Goal: Task Accomplishment & Management: Use online tool/utility

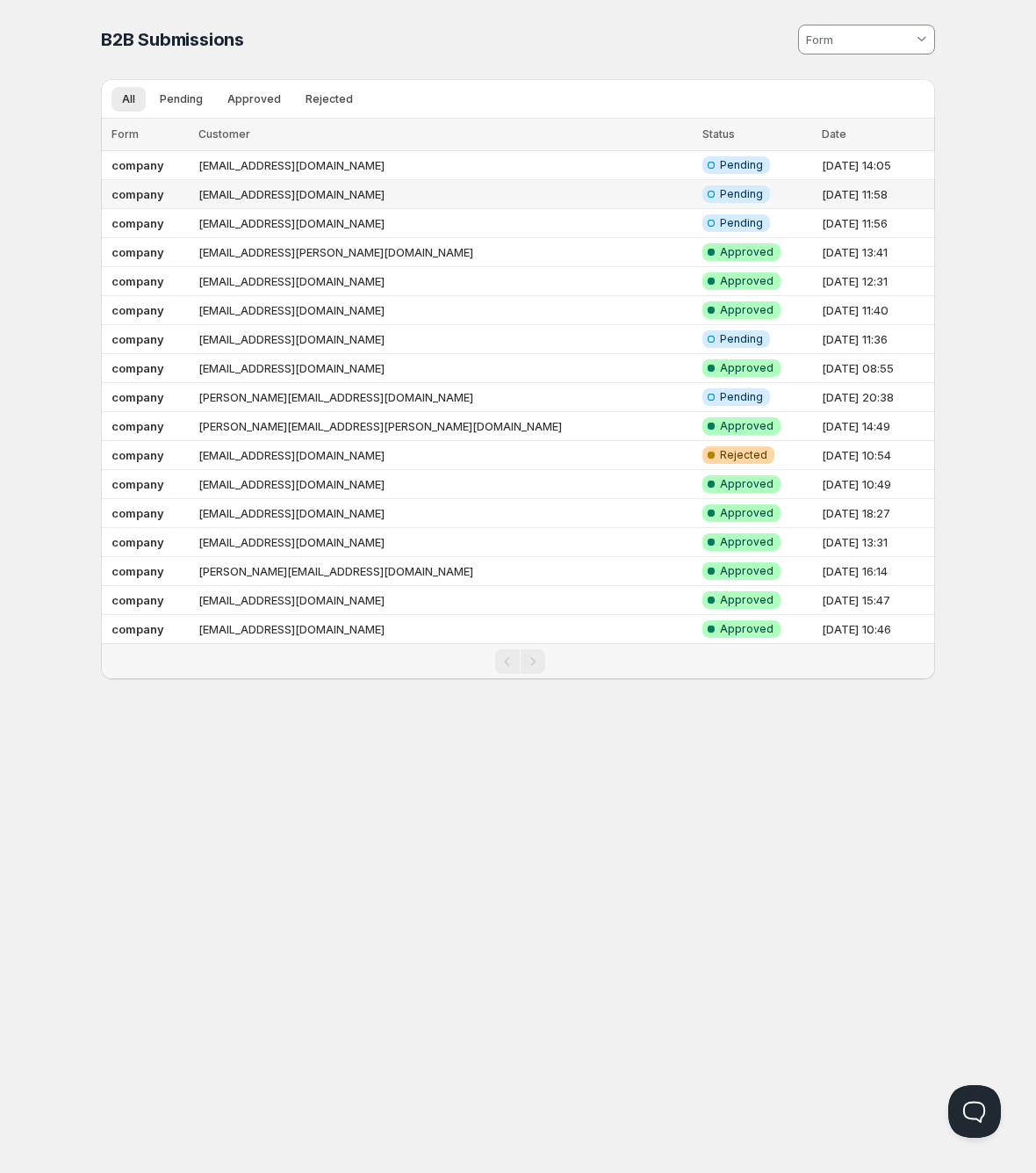
click at [399, 194] on td "[EMAIL_ADDRESS][DOMAIN_NAME]" at bounding box center [445, 194] width 504 height 29
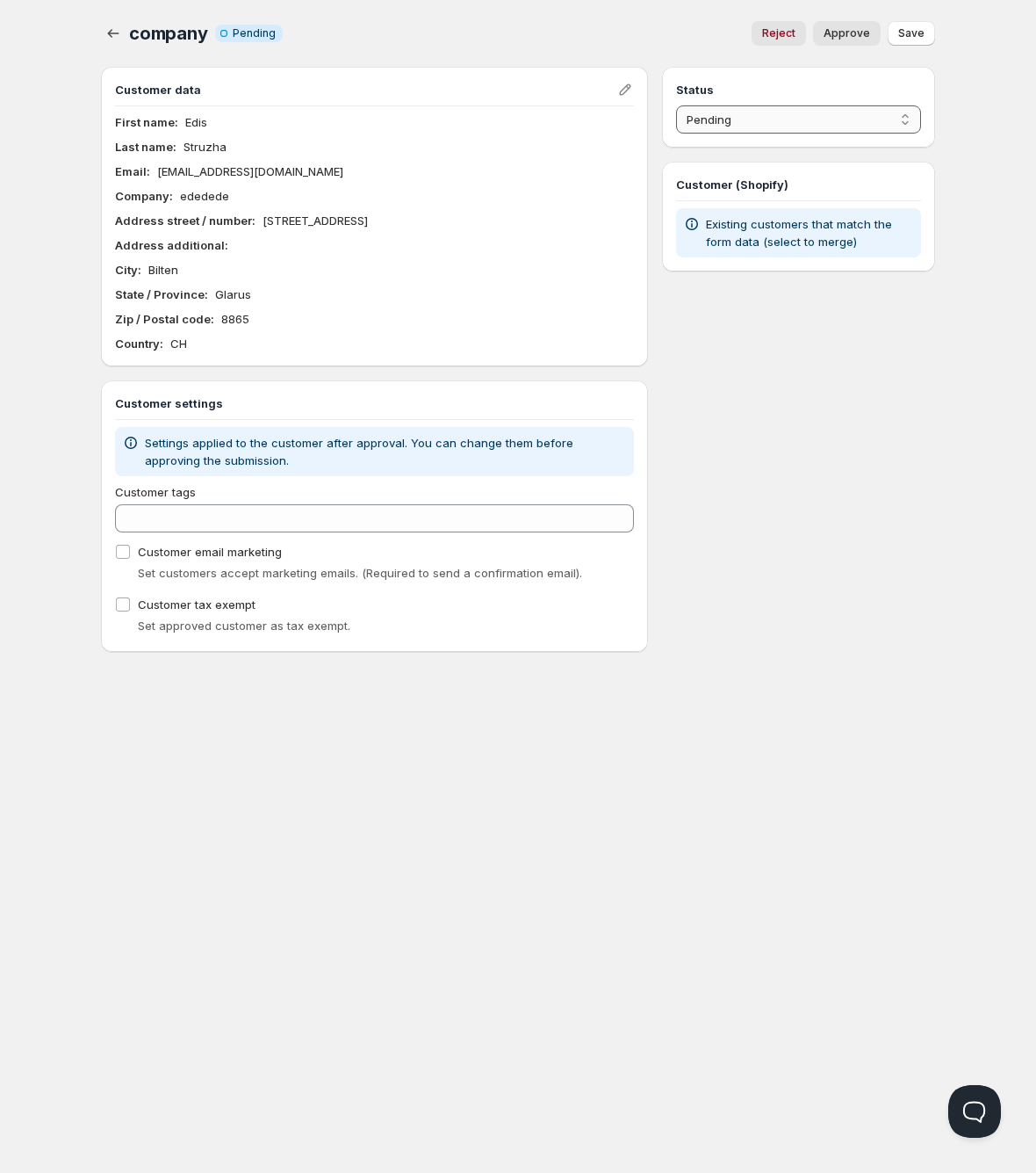
click at [745, 108] on select "Pending Approved Rejected Ignored Spam" at bounding box center [799, 120] width 245 height 28
select select "1"
click at [677, 106] on select "Pending Approved Rejected Ignored Spam" at bounding box center [799, 120] width 245 height 28
click at [918, 30] on span "Save" at bounding box center [912, 33] width 26 height 14
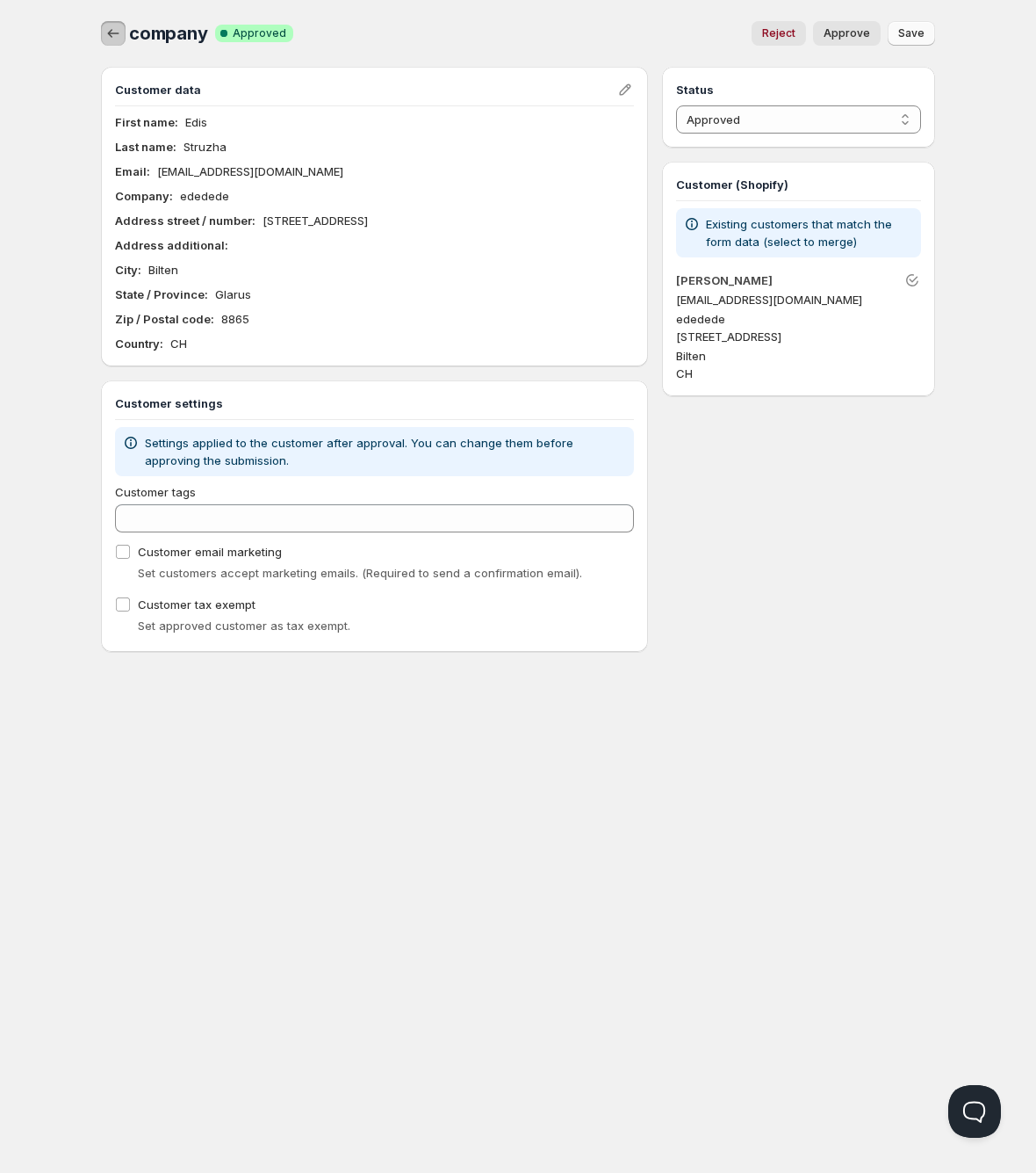
click at [107, 29] on icon "button" at bounding box center [113, 33] width 18 height 18
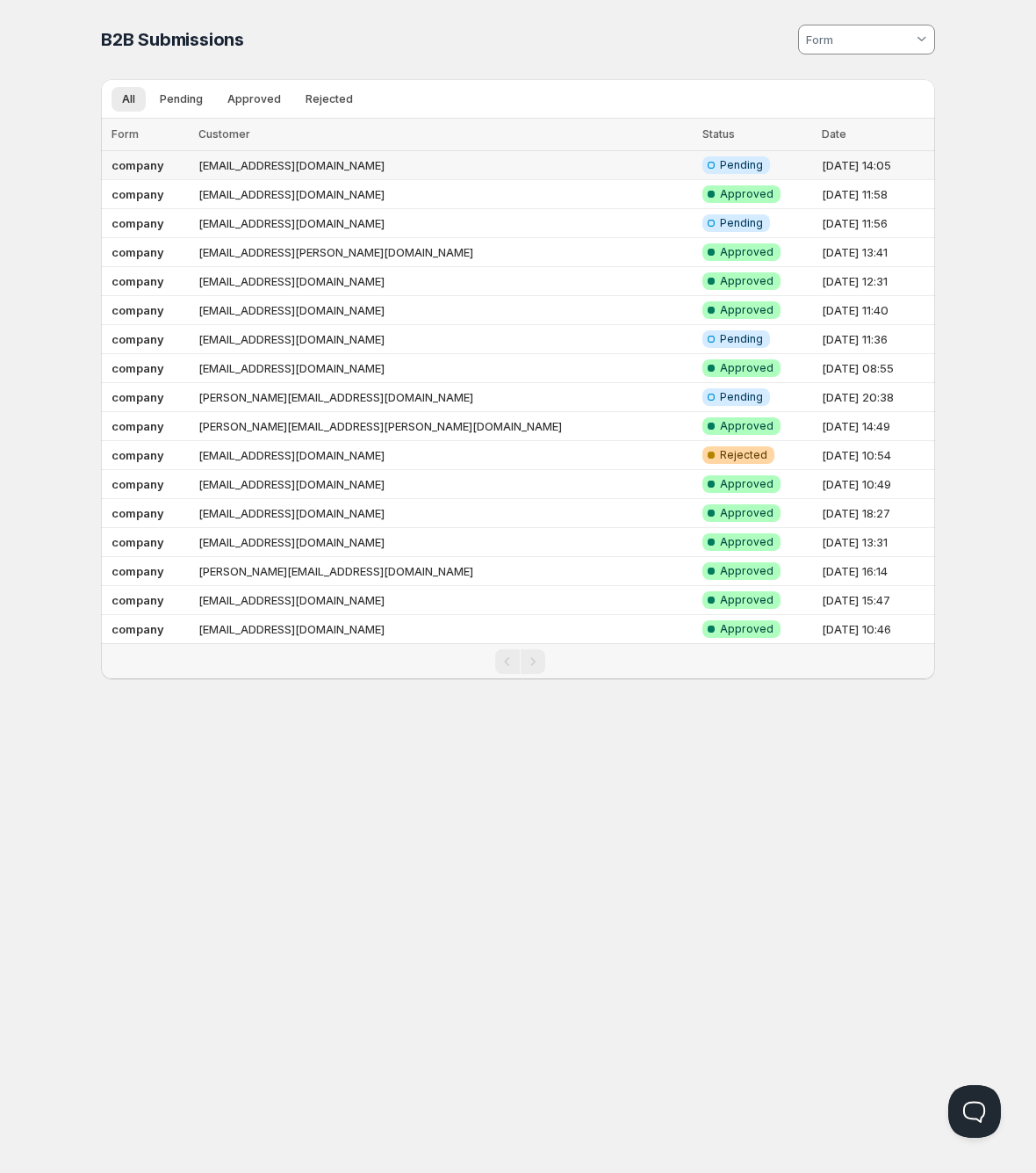
click at [348, 167] on td "[EMAIL_ADDRESS][DOMAIN_NAME]" at bounding box center [445, 165] width 504 height 29
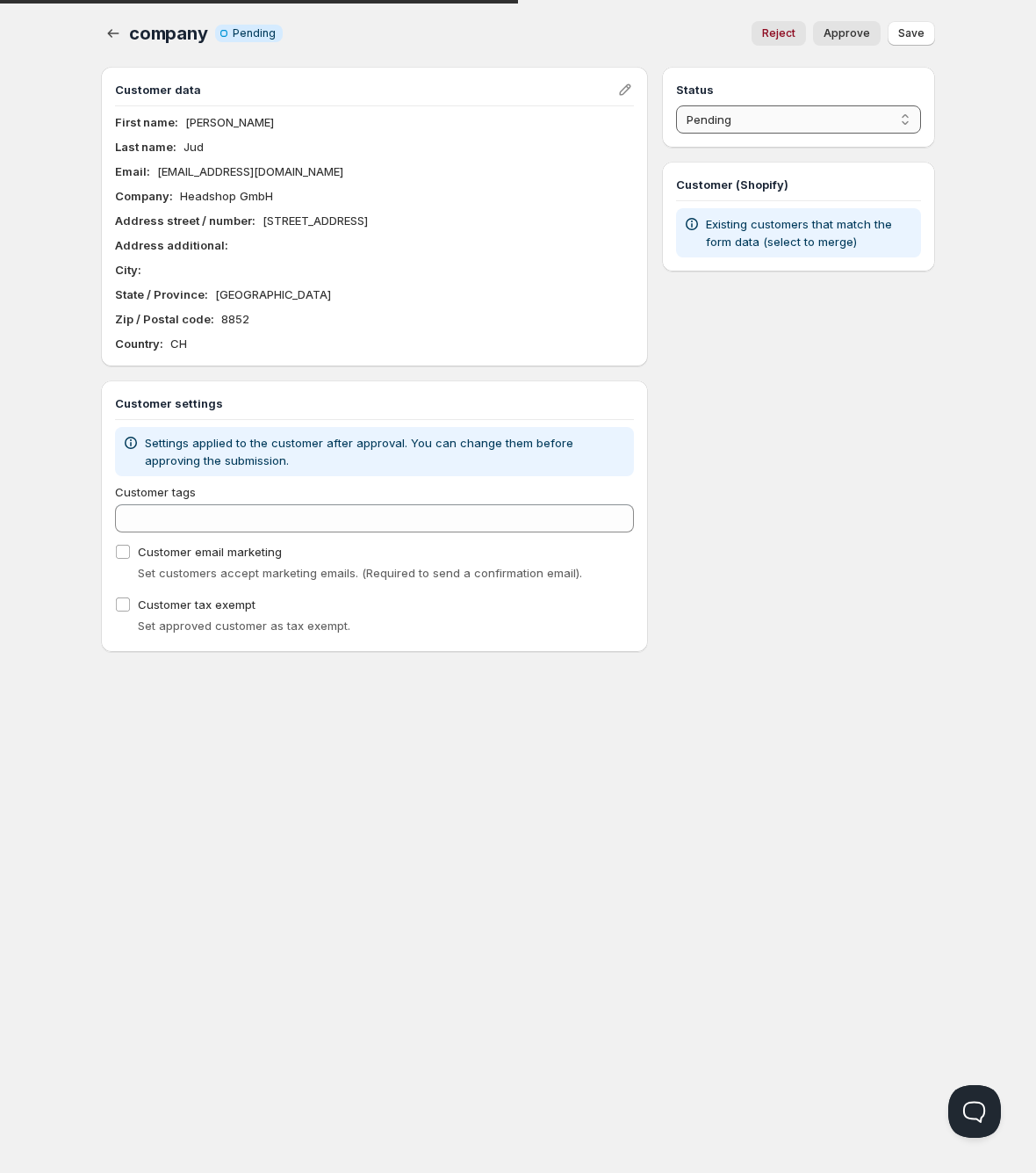
click at [750, 118] on select "Pending Approved Rejected Ignored Spam" at bounding box center [799, 120] width 245 height 28
select select "1"
click at [677, 106] on select "Pending Approved Rejected Ignored Spam" at bounding box center [799, 120] width 245 height 28
click at [908, 32] on span "Save" at bounding box center [912, 33] width 26 height 14
